Goal: Information Seeking & Learning: Check status

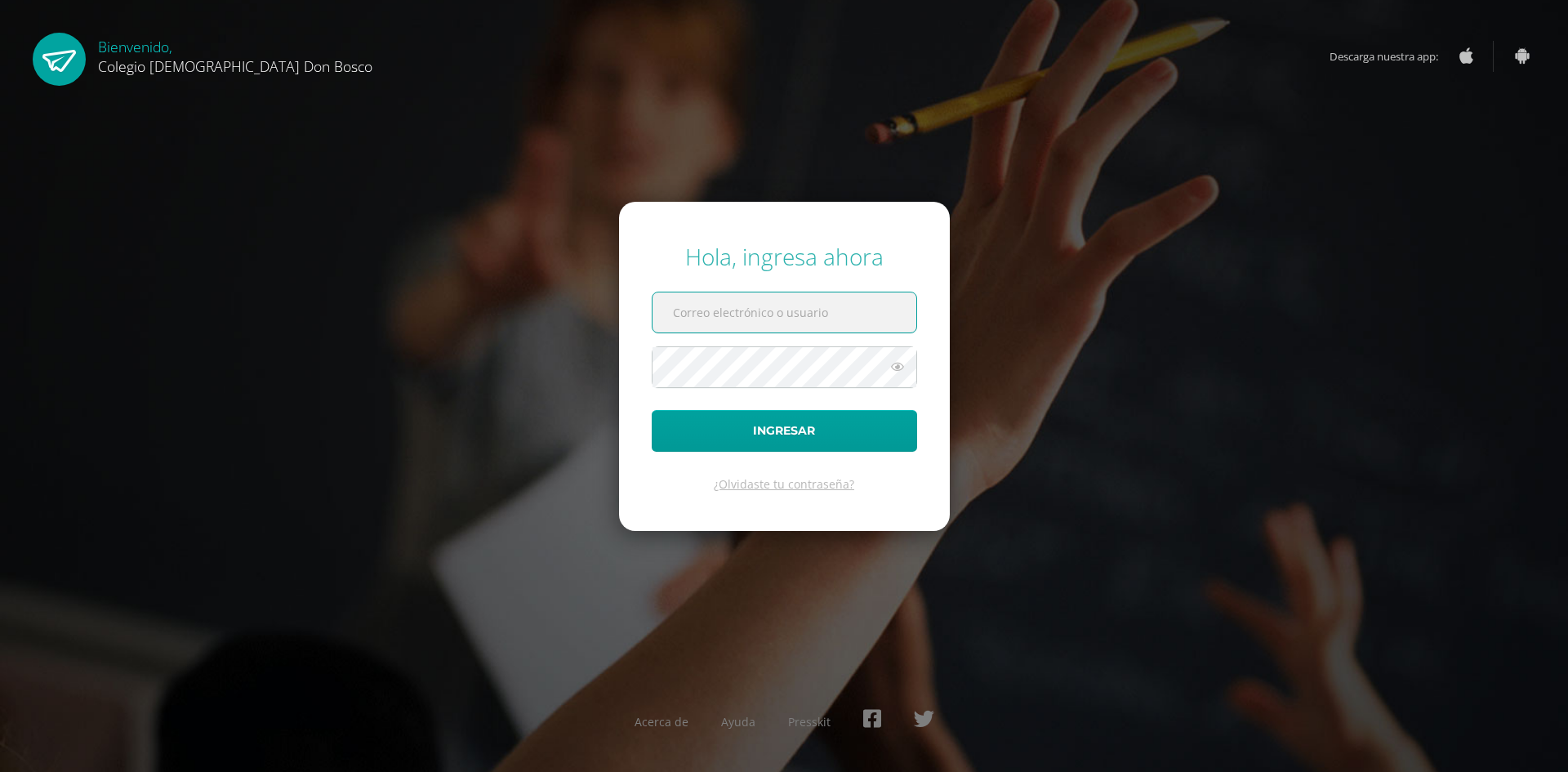
click at [749, 314] on input "text" at bounding box center [784, 312] width 264 height 40
type input "m.hernandez.1cdb@gmail.com"
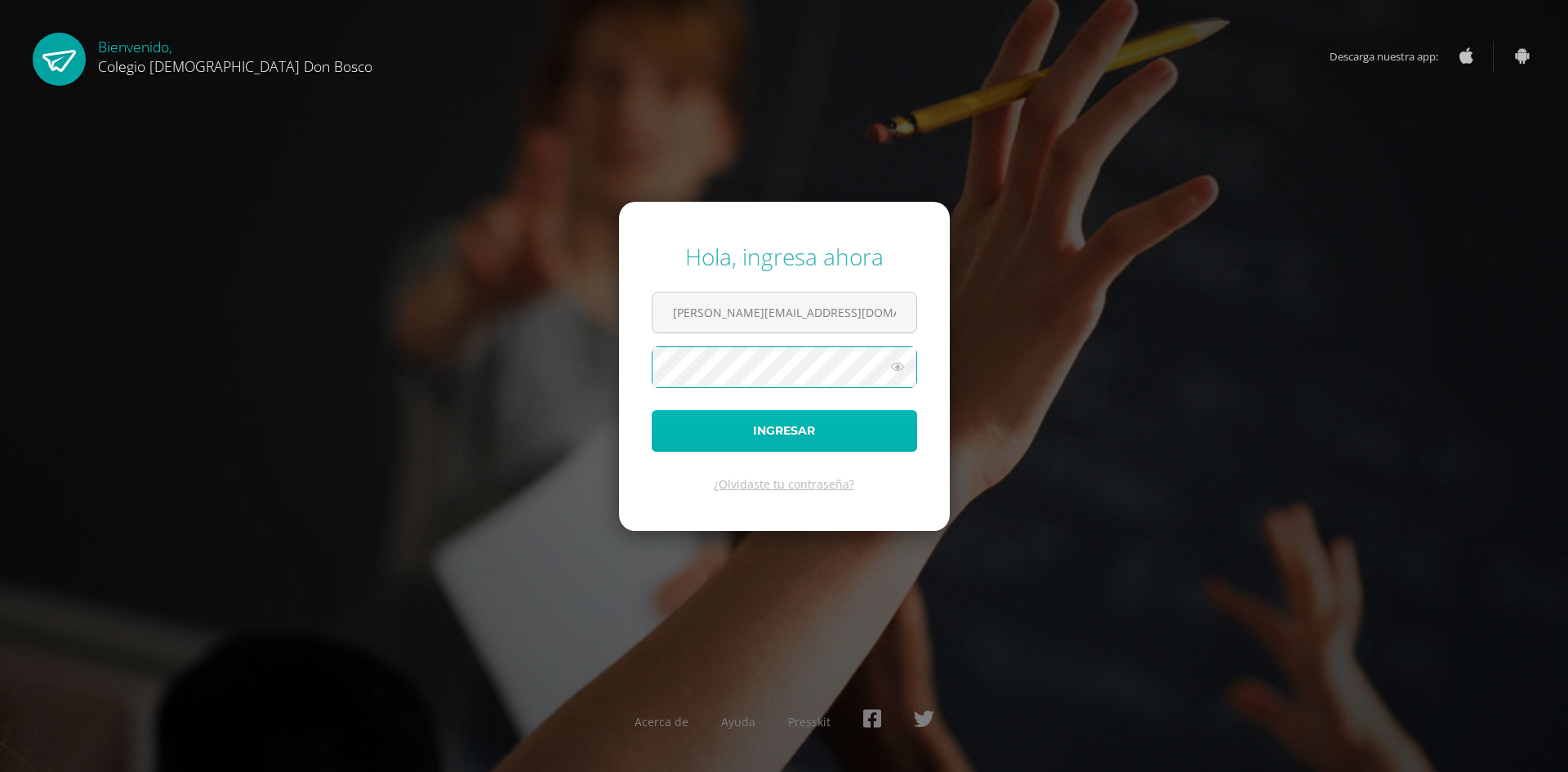
click at [737, 435] on button "Ingresar" at bounding box center [784, 430] width 265 height 42
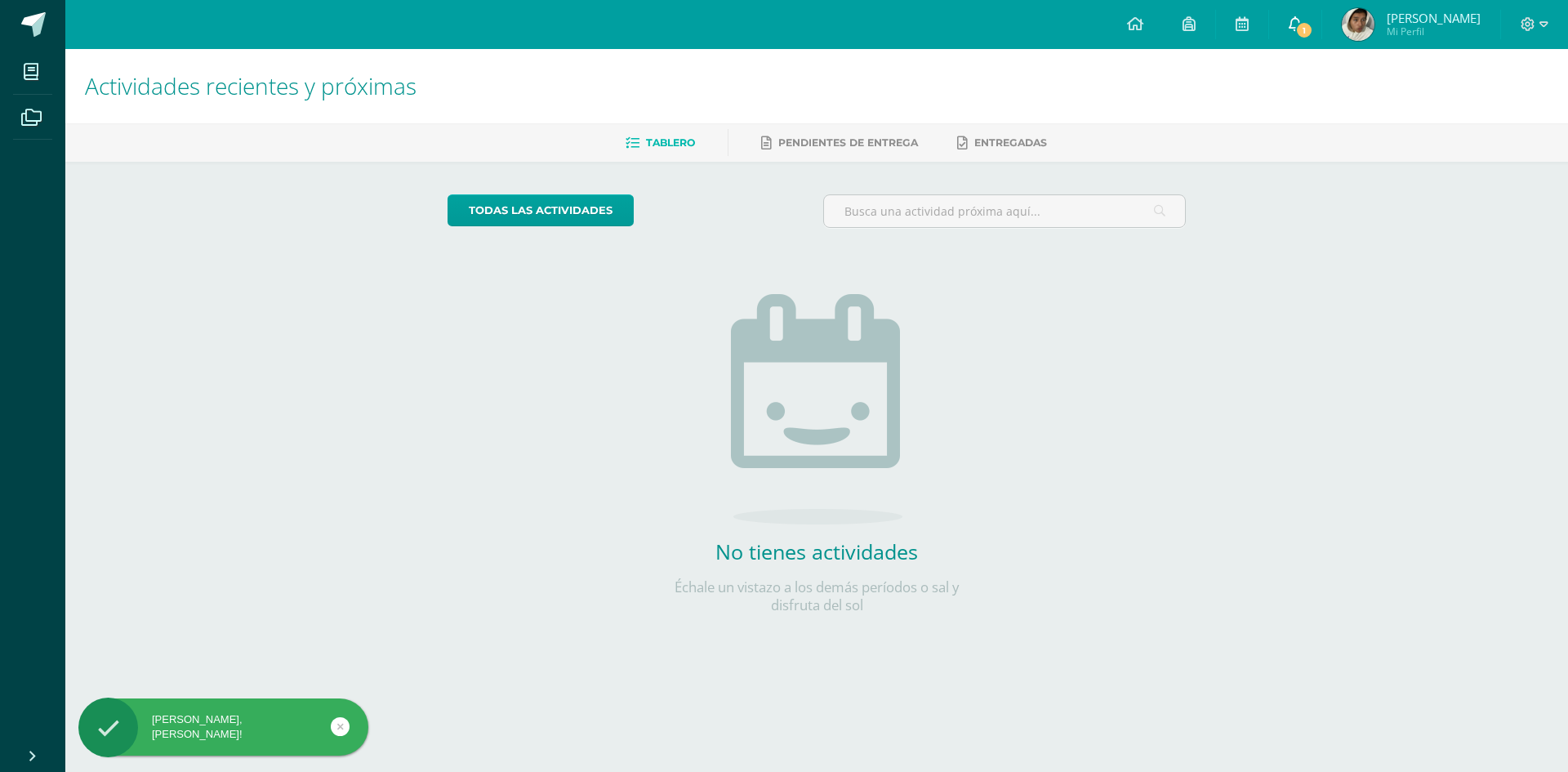
click at [1303, 26] on span "1" at bounding box center [1304, 30] width 18 height 18
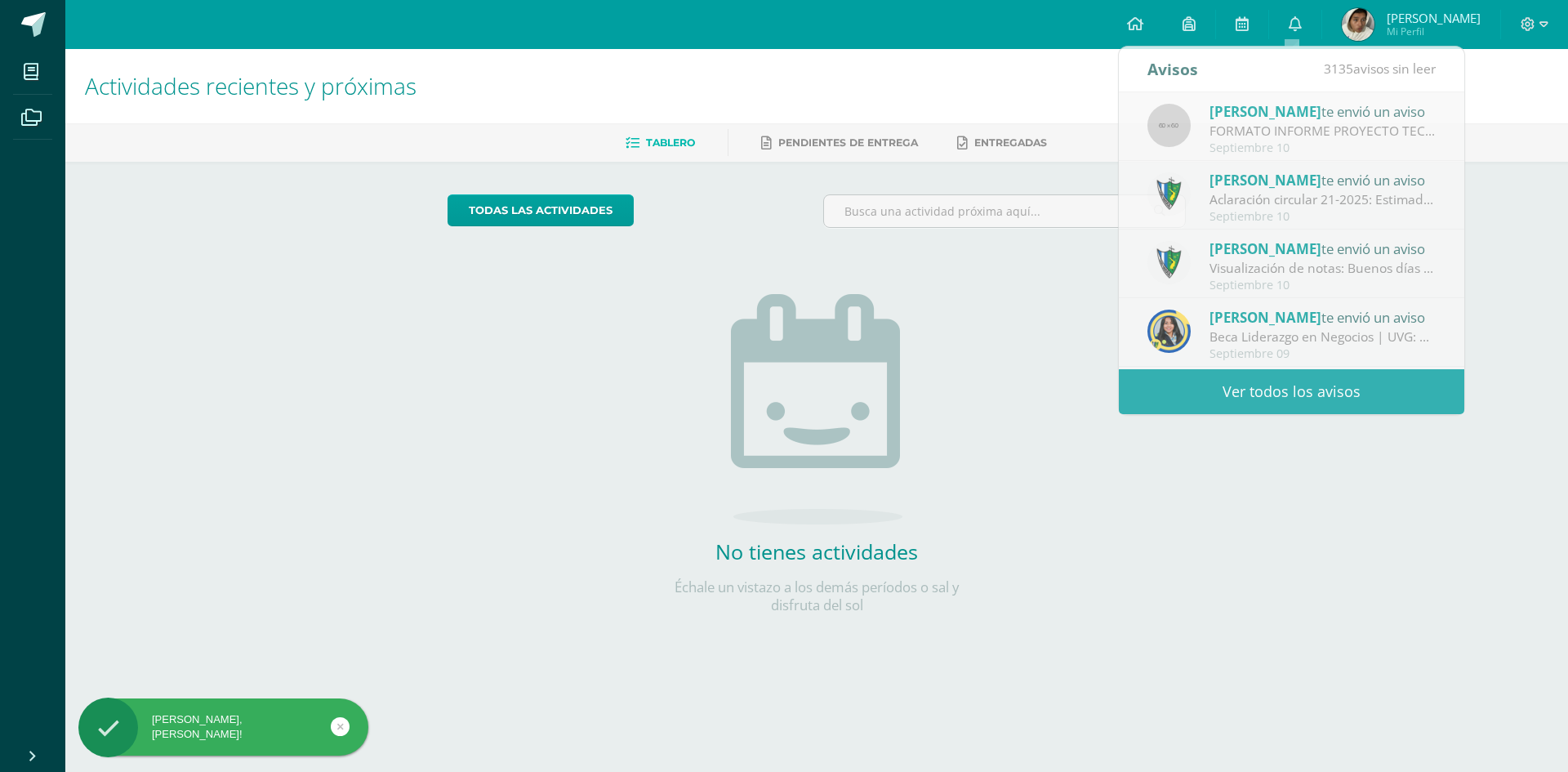
click at [1012, 57] on h1 "Actividades recientes y próximas" at bounding box center [817, 86] width 1464 height 74
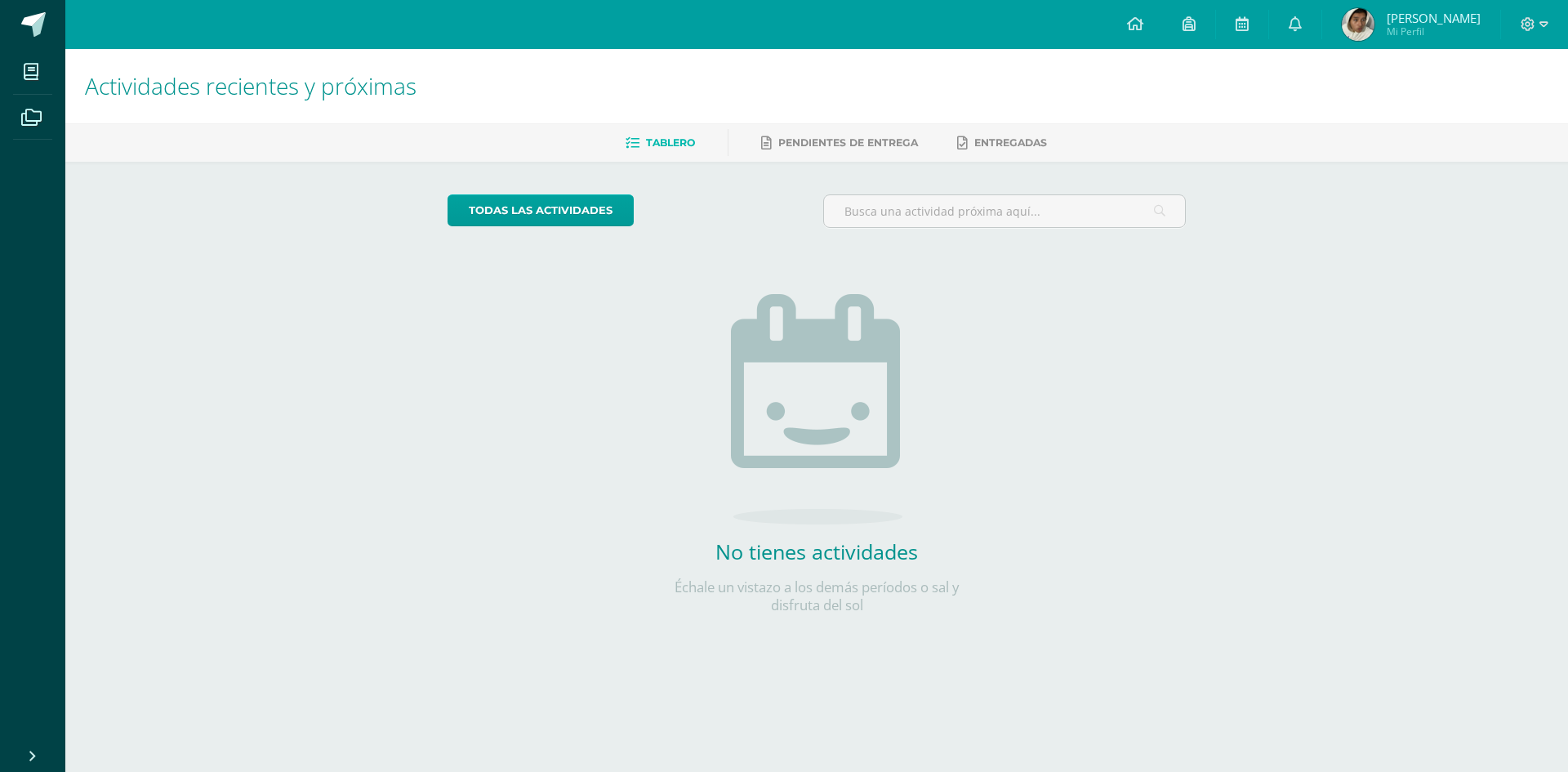
click at [1412, 18] on span "[PERSON_NAME]" at bounding box center [1433, 18] width 94 height 16
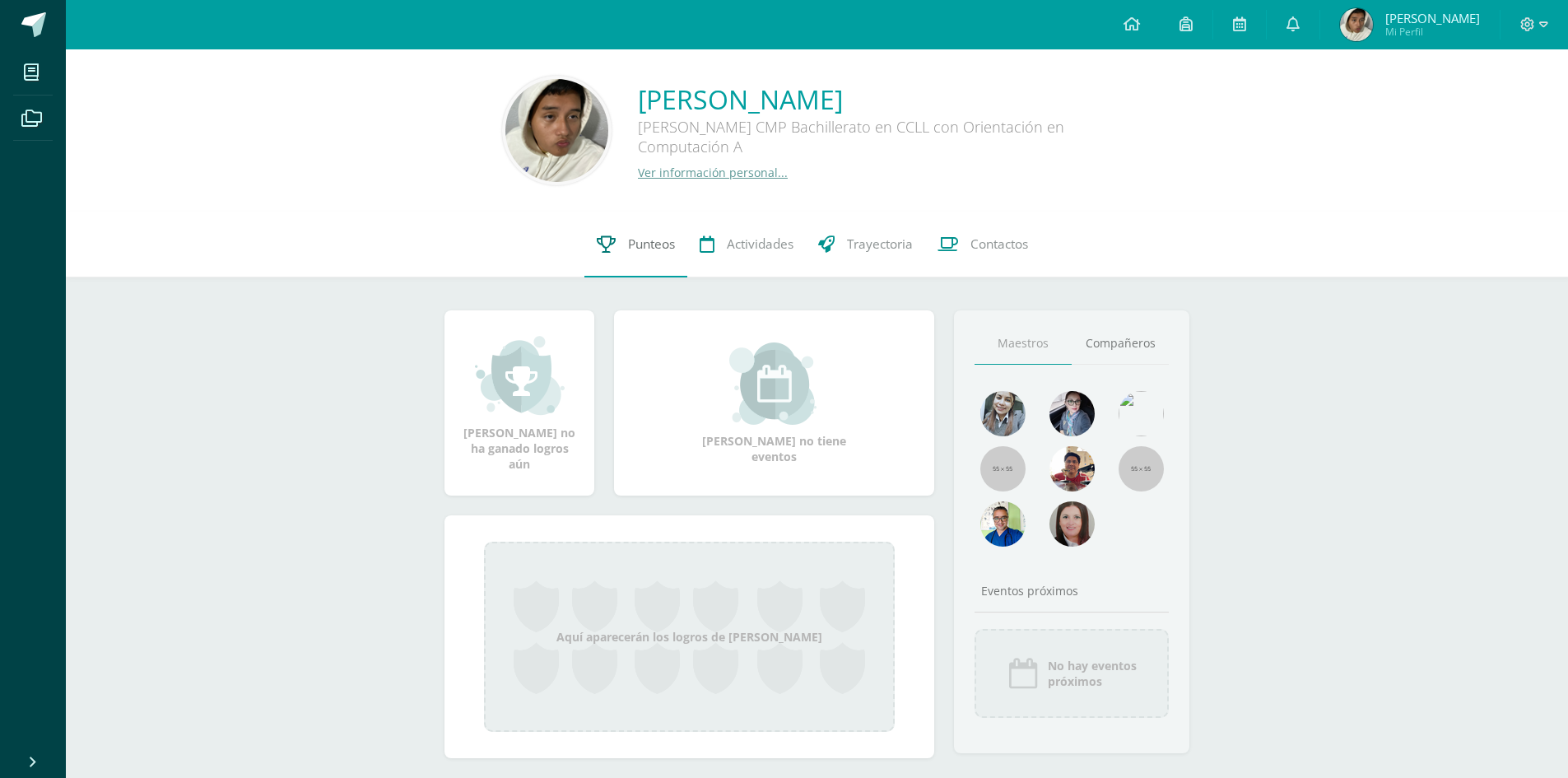
click at [663, 244] on span "Punteos" at bounding box center [651, 244] width 47 height 17
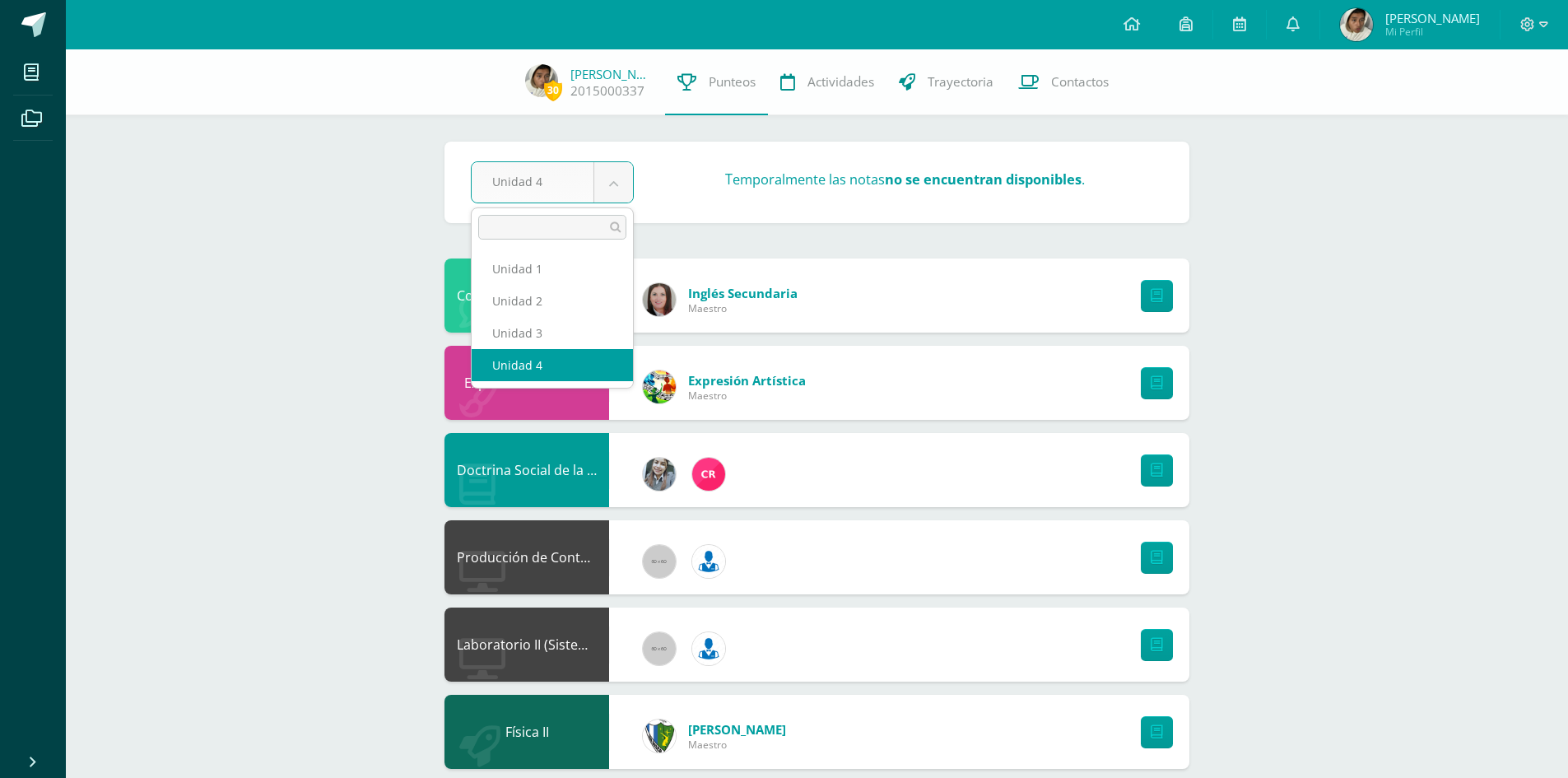
select select "Unidad 3"
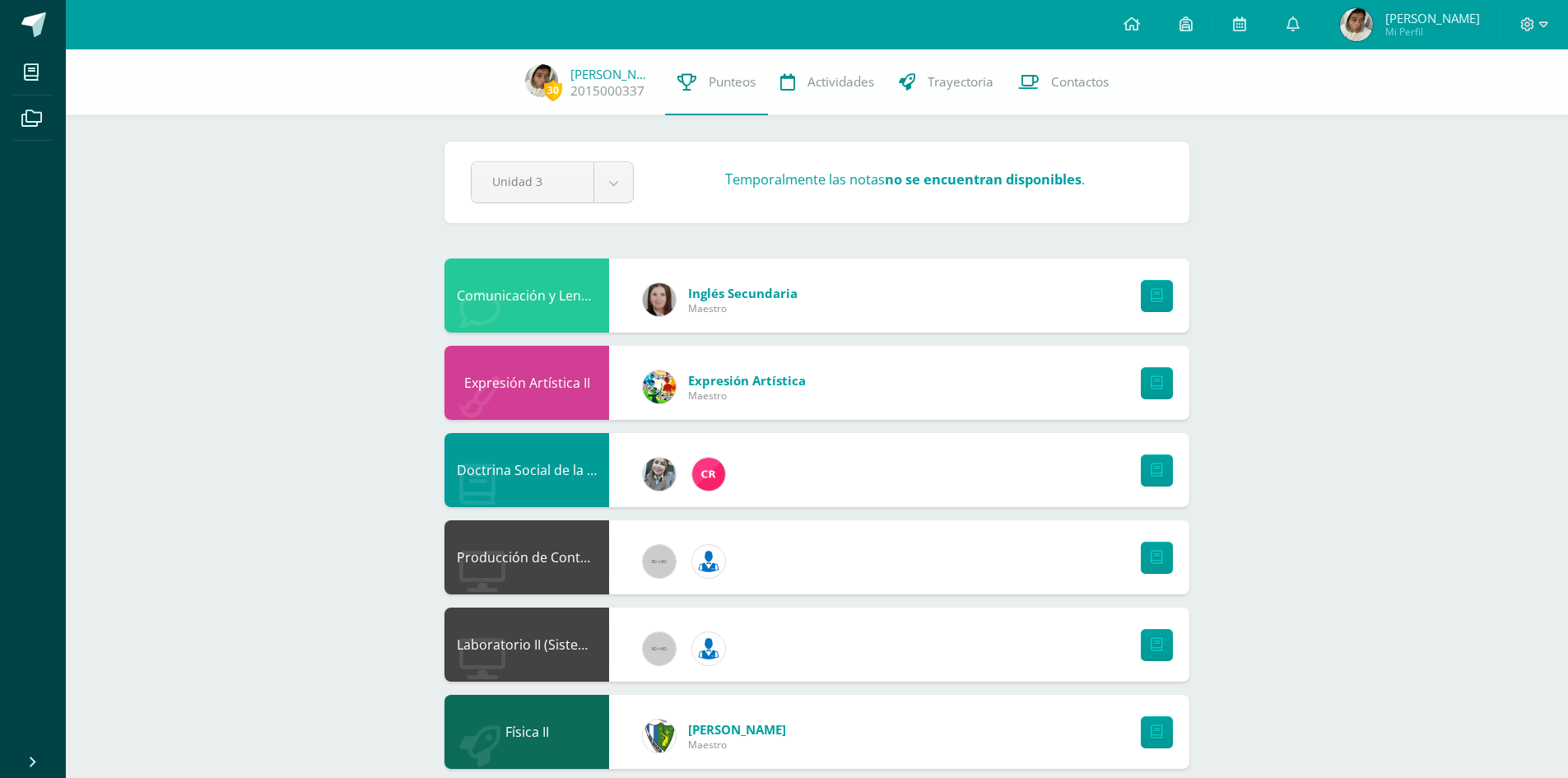
click at [1556, 29] on div at bounding box center [1534, 24] width 68 height 49
click at [1546, 28] on icon at bounding box center [1544, 24] width 9 height 15
click at [1499, 120] on span "Cerrar sesión" at bounding box center [1491, 112] width 74 height 16
